Goal: Task Accomplishment & Management: Manage account settings

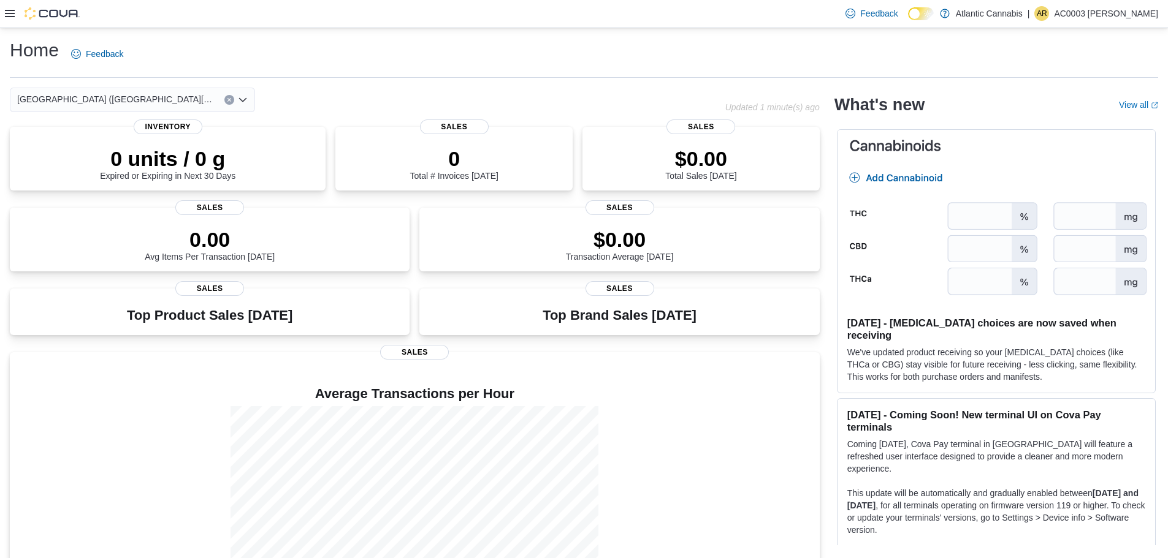
click at [583, 12] on p "AC0003 Ryan Jon" at bounding box center [1106, 13] width 104 height 15
click at [583, 121] on span "Sign Out" at bounding box center [1078, 119] width 33 height 12
